Goal: Task Accomplishment & Management: Complete application form

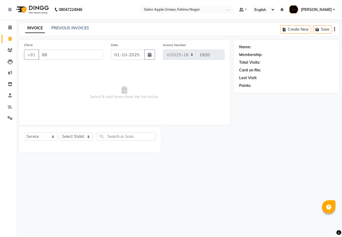
select select "118"
select select "service"
type input "8805259554"
click at [85, 57] on span "Add Client" at bounding box center [89, 54] width 21 height 5
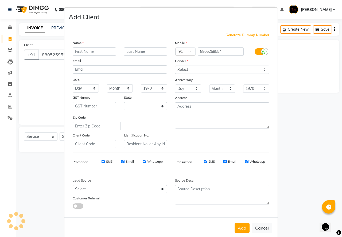
select select "22"
click at [88, 53] on input "text" at bounding box center [94, 52] width 43 height 8
type input "[PERSON_NAME]"
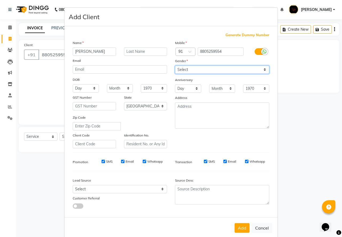
click at [188, 69] on select "Select [DEMOGRAPHIC_DATA] [DEMOGRAPHIC_DATA] Other Prefer Not To Say" at bounding box center [222, 70] width 94 height 8
select select "[DEMOGRAPHIC_DATA]"
click at [175, 66] on select "Select [DEMOGRAPHIC_DATA] [DEMOGRAPHIC_DATA] Other Prefer Not To Say" at bounding box center [222, 70] width 94 height 8
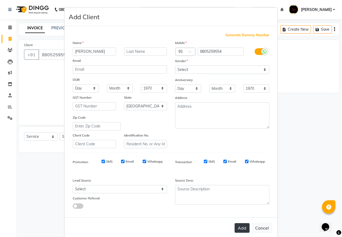
click at [235, 224] on button "Add" at bounding box center [242, 229] width 15 height 10
click at [242, 231] on div "Add Cancel" at bounding box center [170, 228] width 213 height 21
click at [243, 227] on div "Add Cancel" at bounding box center [170, 228] width 213 height 21
select select
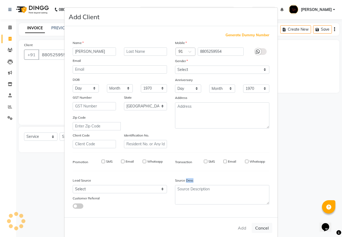
select select
select select "null"
select select
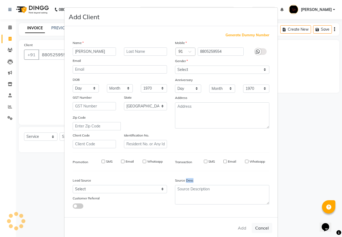
select select
checkbox input "false"
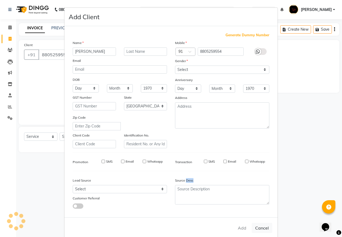
checkbox input "false"
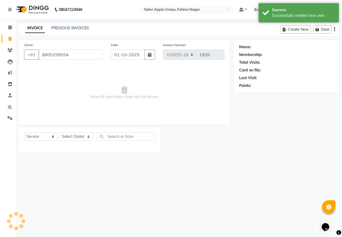
click at [243, 225] on div "Add Cancel" at bounding box center [170, 214] width 213 height 21
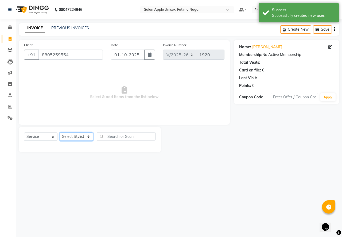
click at [82, 136] on select "Select Stylist [PERSON_NAME] [PERSON_NAME] [PERSON_NAME] [PERSON_NAME] Training…" at bounding box center [76, 137] width 33 height 8
select select "11051"
click at [60, 133] on select "Select Stylist [PERSON_NAME] [PERSON_NAME] [PERSON_NAME] [PERSON_NAME] Training…" at bounding box center [76, 137] width 33 height 8
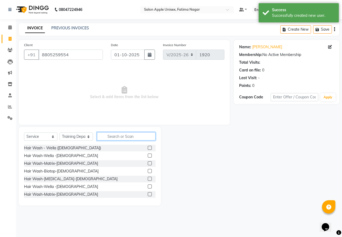
click at [131, 137] on input "text" at bounding box center [126, 137] width 59 height 8
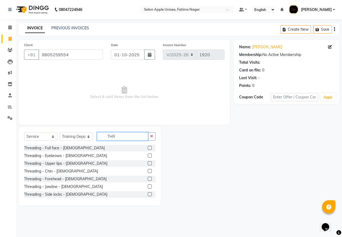
type input "THR"
click at [148, 155] on label at bounding box center [150, 156] width 4 height 4
click at [148, 155] on input "checkbox" at bounding box center [149, 155] width 3 height 3
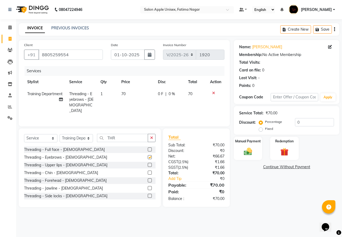
checkbox input "false"
click at [252, 152] on img at bounding box center [248, 152] width 14 height 10
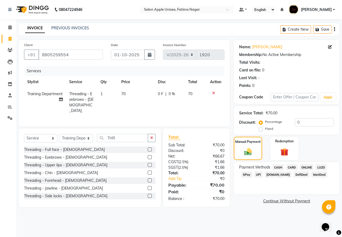
click at [306, 168] on span "ONLINE" at bounding box center [307, 168] width 14 height 6
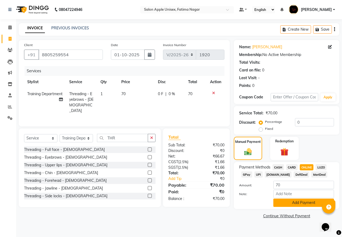
click at [302, 204] on button "Add Payment" at bounding box center [303, 203] width 61 height 8
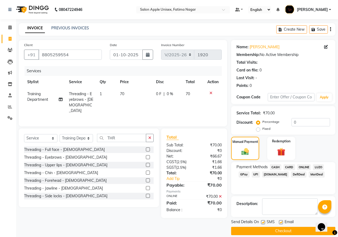
click at [284, 233] on button "Checkout" at bounding box center [283, 231] width 104 height 8
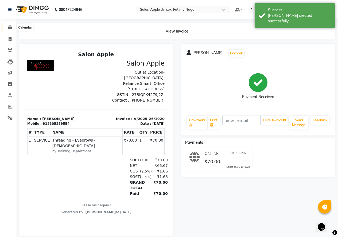
click at [7, 27] on span at bounding box center [9, 28] width 9 height 6
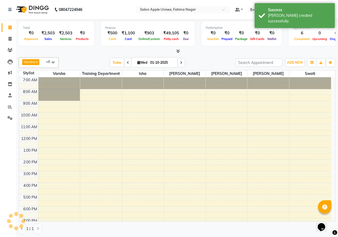
scroll to position [22, 0]
